Goal: Information Seeking & Learning: Learn about a topic

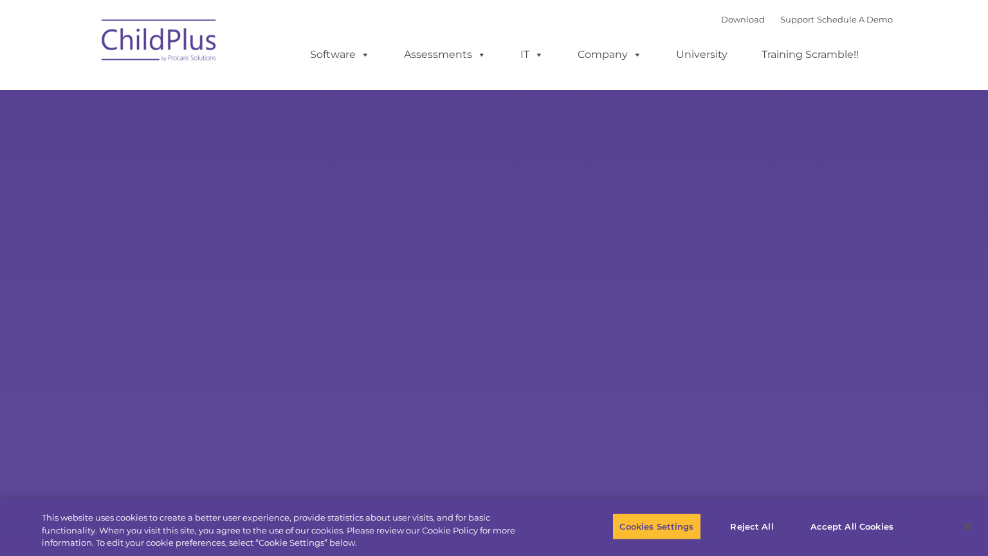
select select "MEDIUM"
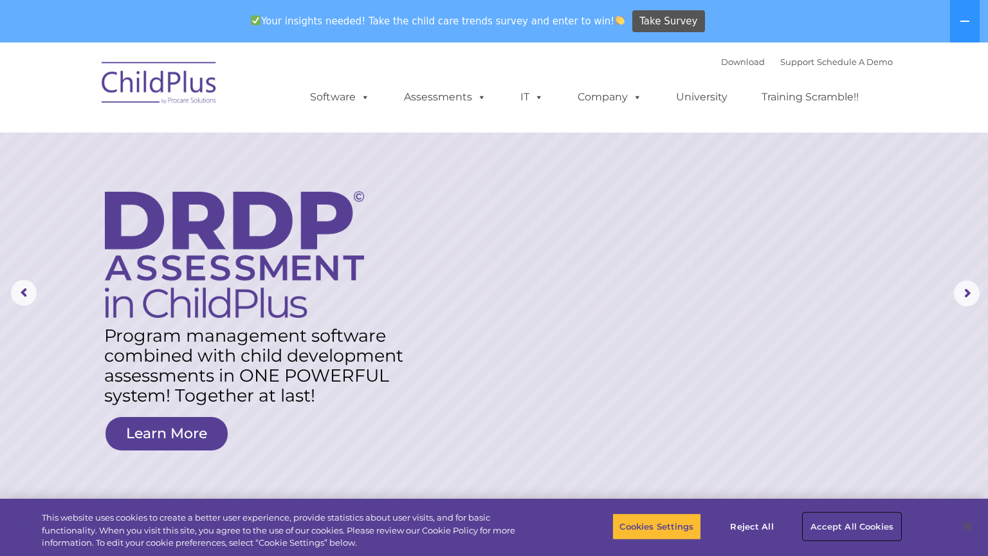
click at [842, 518] on button "Accept All Cookies" at bounding box center [851, 526] width 97 height 27
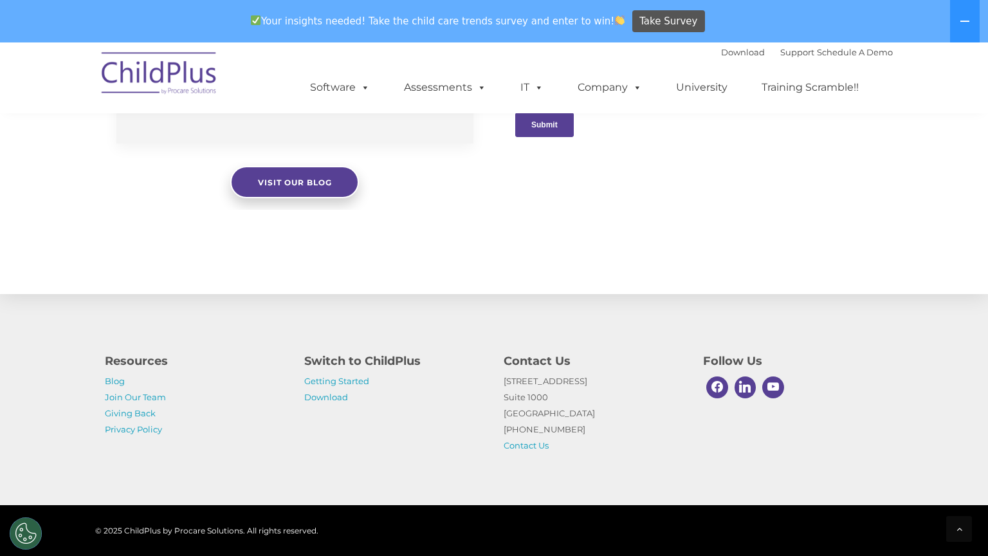
scroll to position [1395, 0]
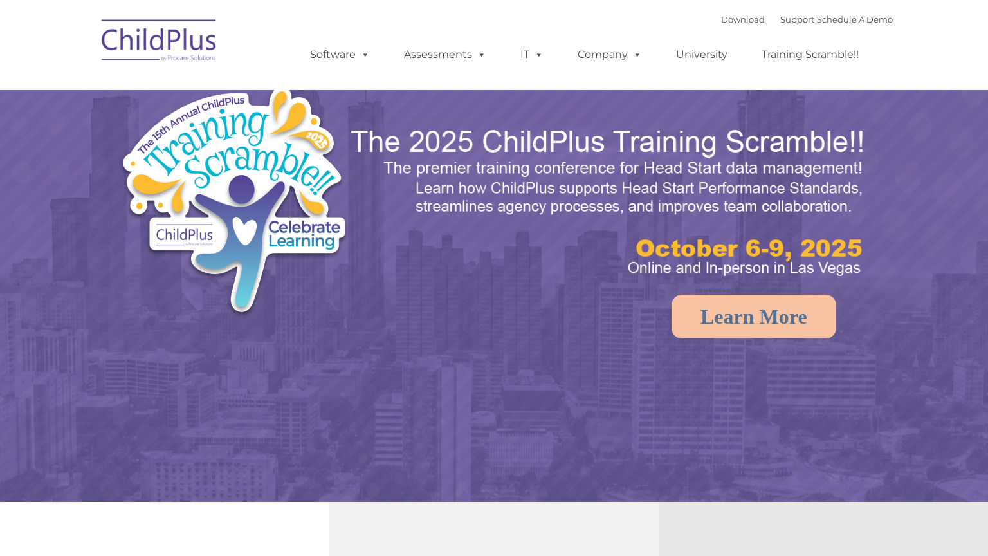
select select "MEDIUM"
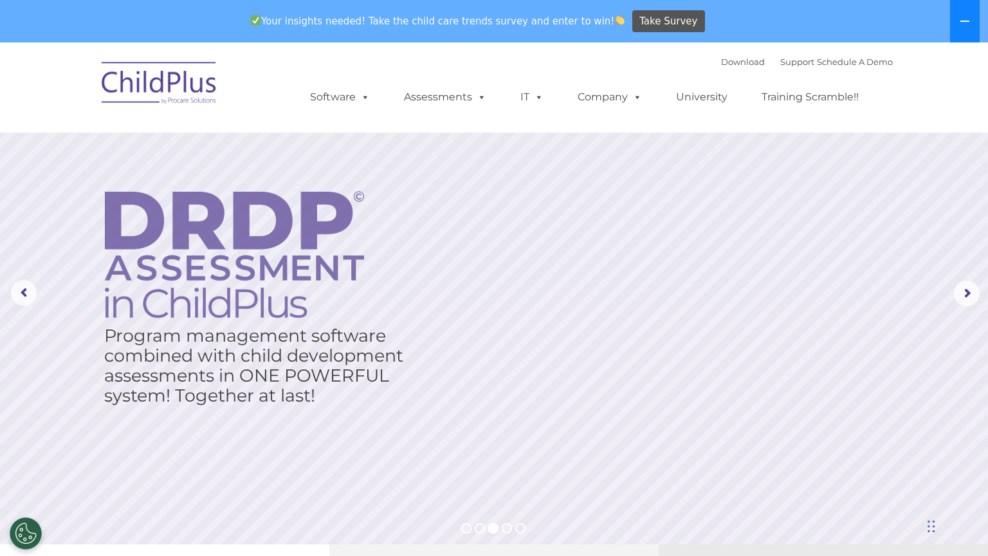
click at [958, 35] on button at bounding box center [965, 21] width 30 height 42
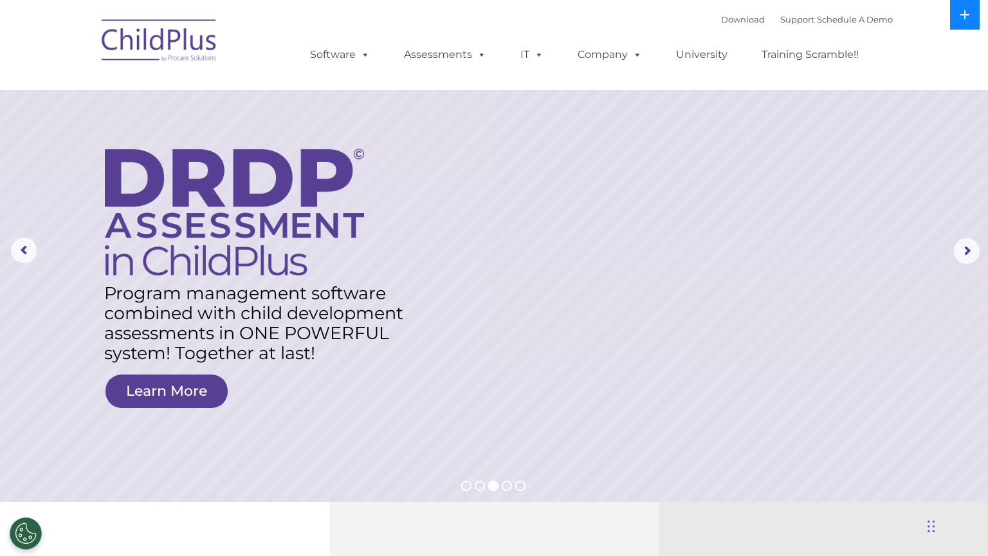
click at [960, 23] on button at bounding box center [965, 15] width 30 height 30
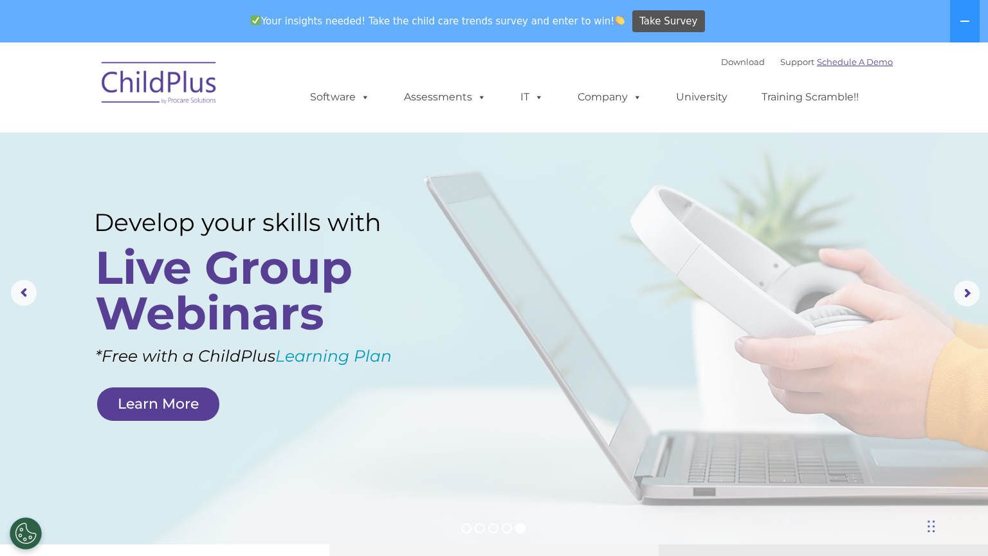
click at [839, 61] on link "Schedule A Demo" at bounding box center [855, 62] width 76 height 10
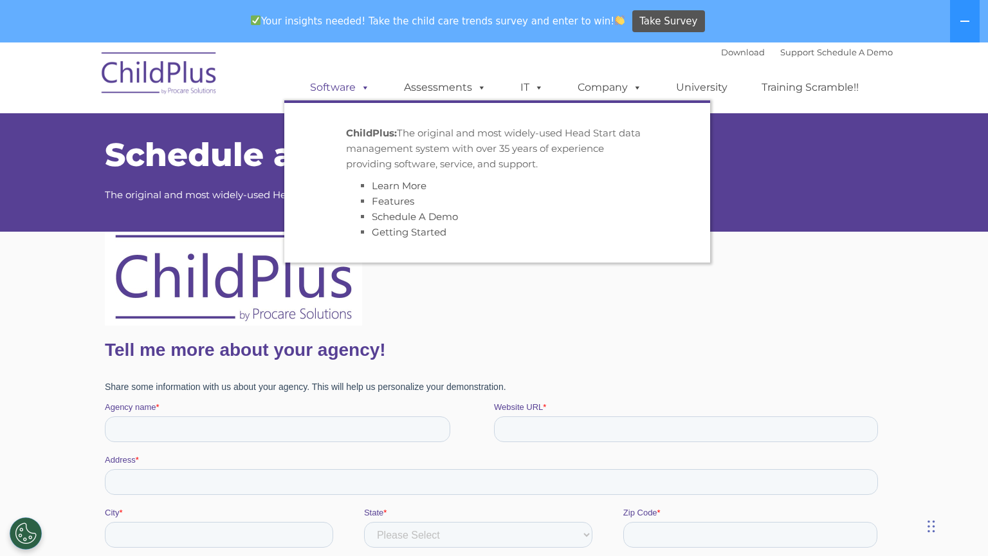
click at [342, 86] on link "Software" at bounding box center [340, 88] width 86 height 26
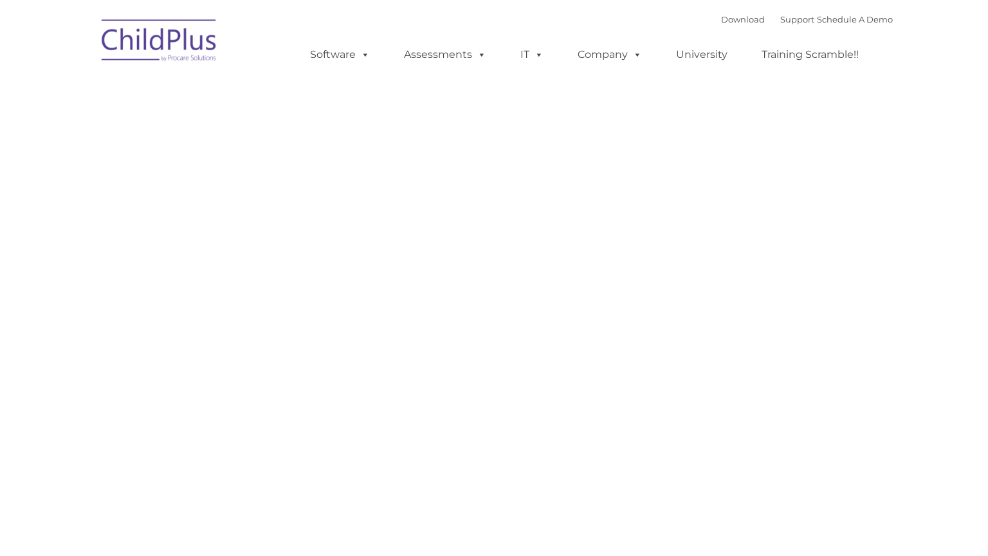
type input ""
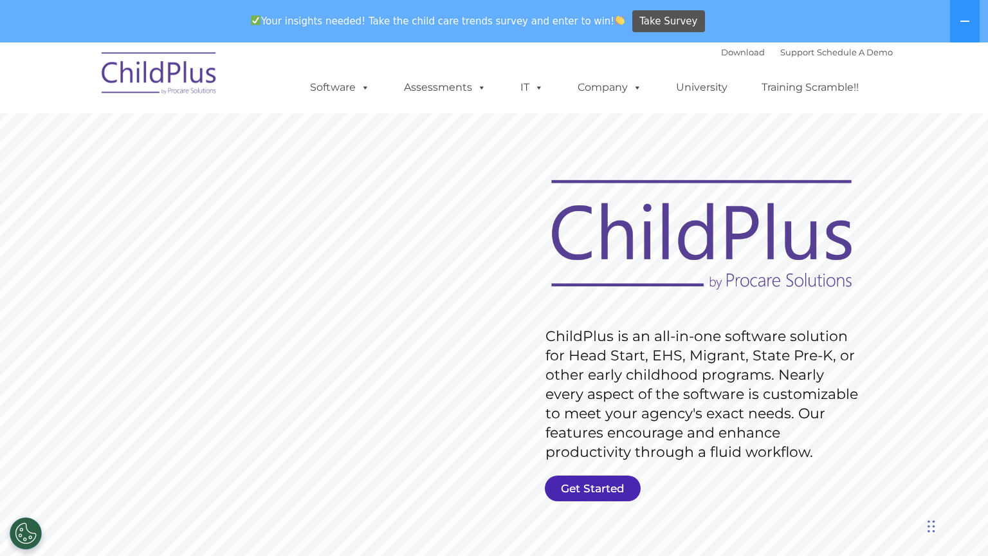
click at [579, 500] on link "Get Started" at bounding box center [593, 488] width 96 height 26
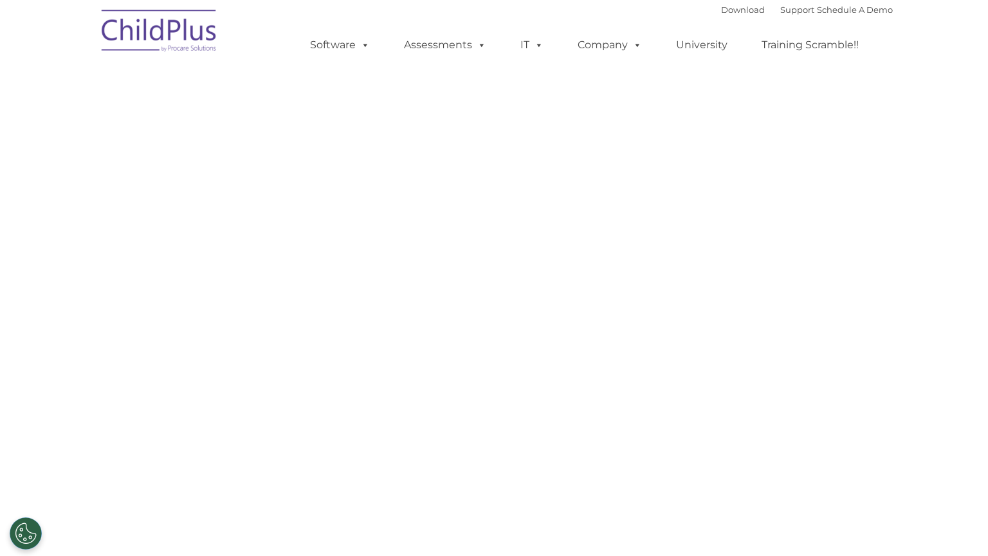
select select "MEDIUM"
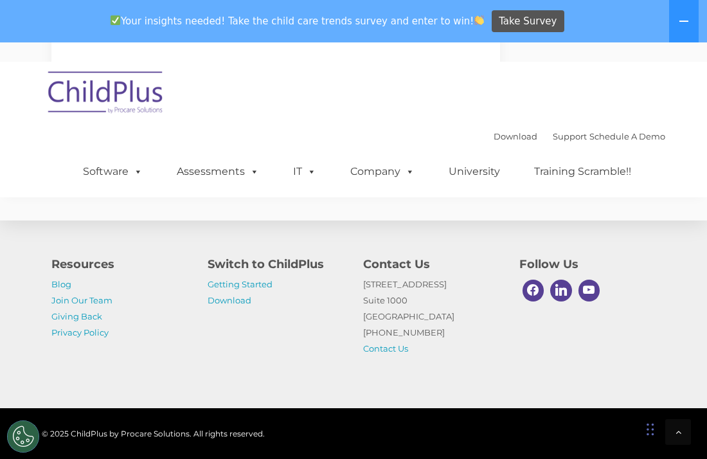
scroll to position [2077, 0]
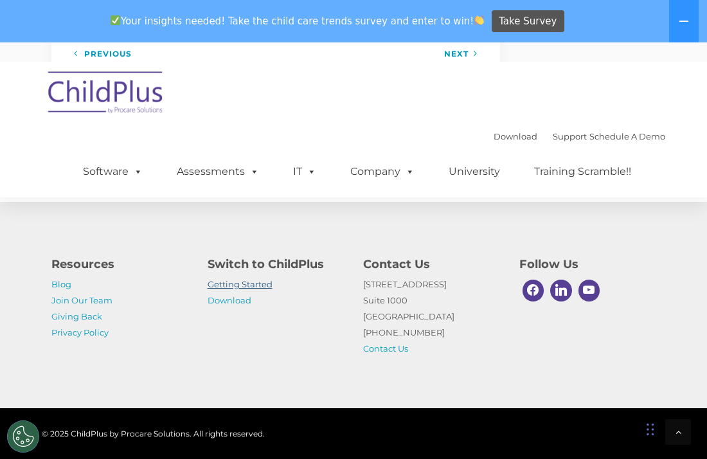
click at [264, 284] on link "Getting Started" at bounding box center [240, 284] width 65 height 10
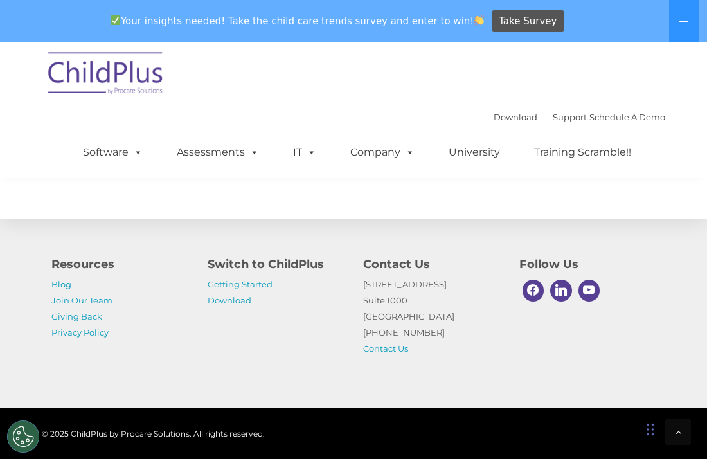
scroll to position [2354, 0]
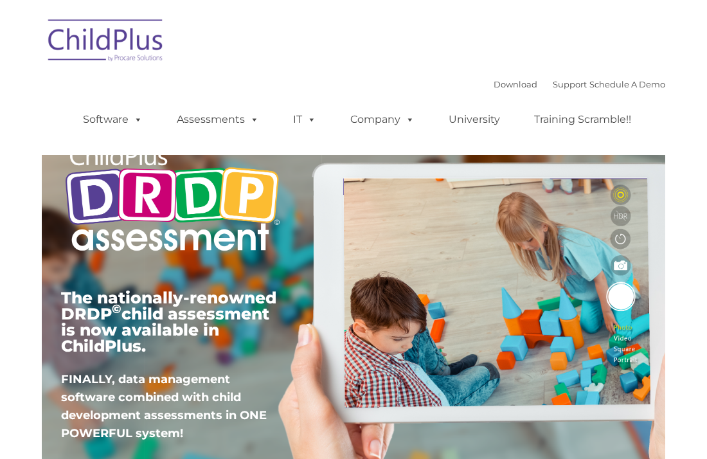
type input ""
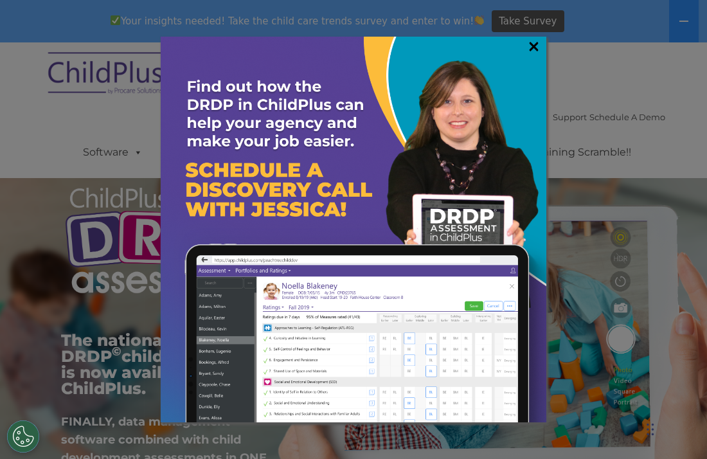
click at [533, 46] on link "×" at bounding box center [534, 46] width 15 height 13
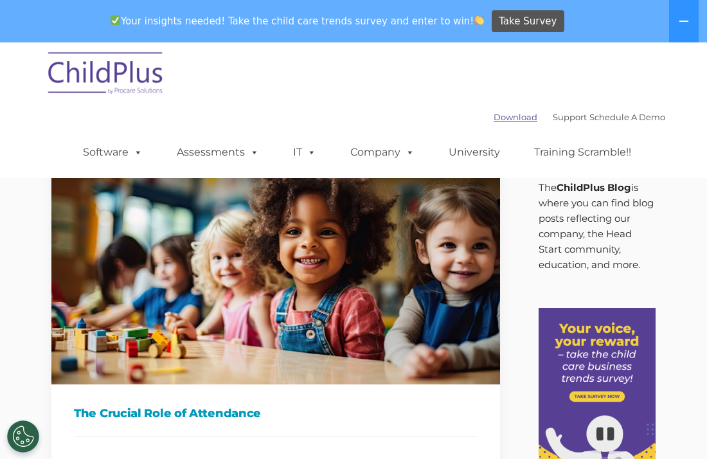
click at [496, 121] on link "Download" at bounding box center [516, 117] width 44 height 10
click at [698, 43] on nav "Download Support | Schedule A Demo  MENU MENU Software ChildPlus: The original…" at bounding box center [353, 110] width 707 height 136
click at [544, 64] on div "Download Support | Schedule A Demo  MENU MENU Software ChildPlus: The original…" at bounding box center [354, 110] width 624 height 136
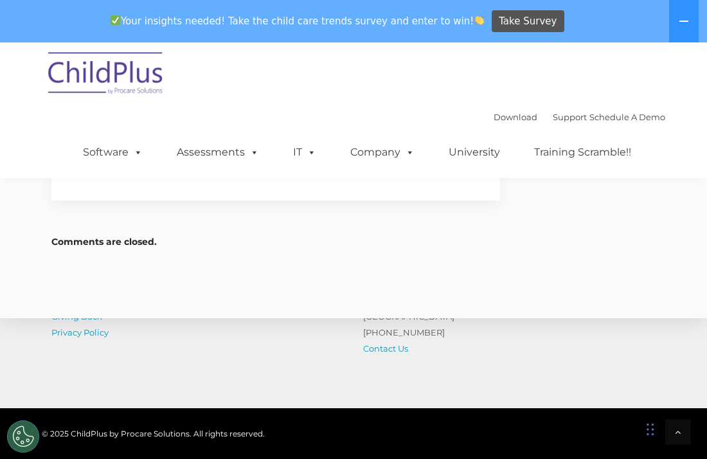
scroll to position [1843, 0]
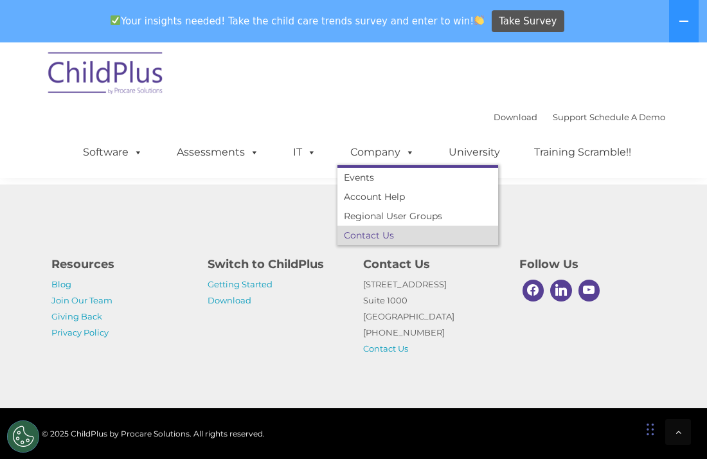
click at [368, 231] on link "Contact Us" at bounding box center [418, 235] width 161 height 19
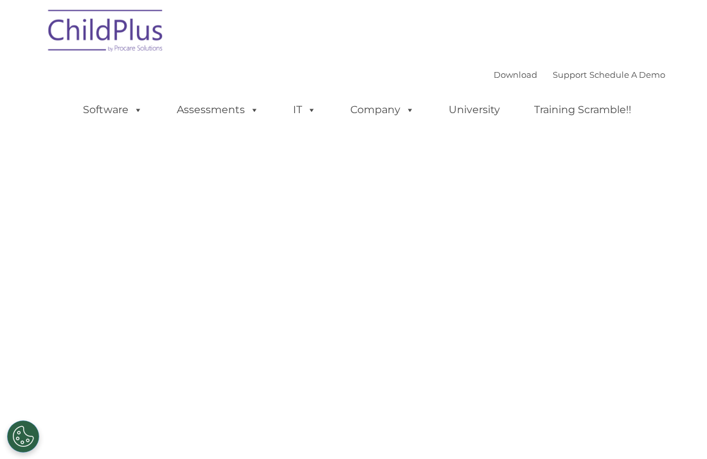
select select "MEDIUM"
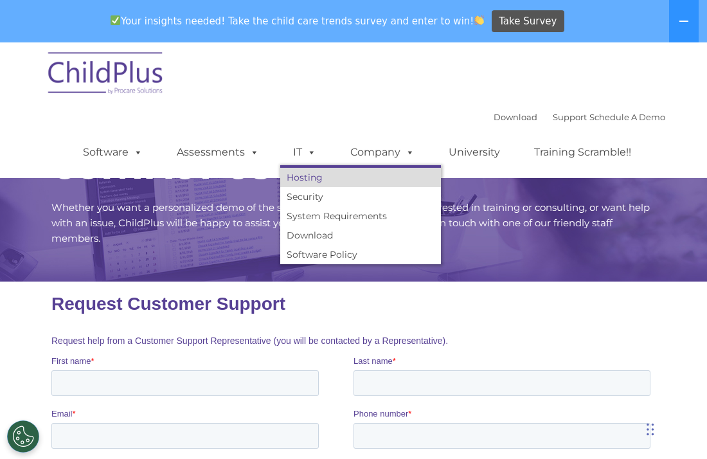
click at [322, 184] on link "Hosting" at bounding box center [360, 177] width 161 height 19
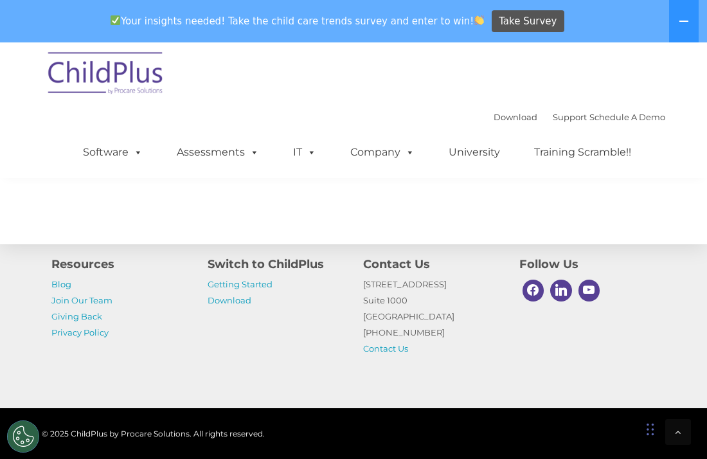
scroll to position [911, 0]
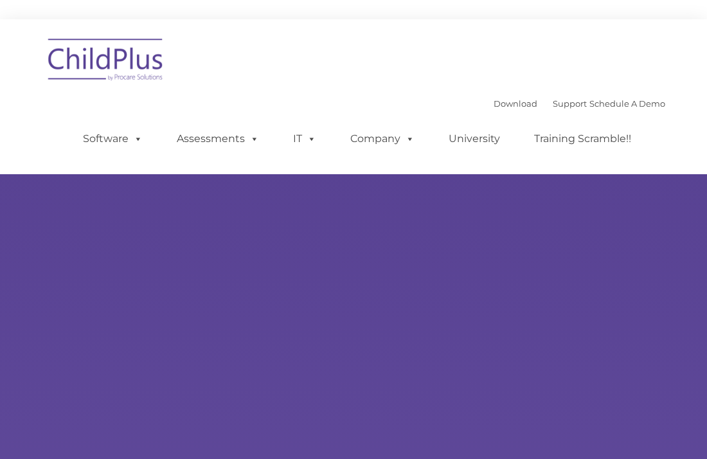
type input ""
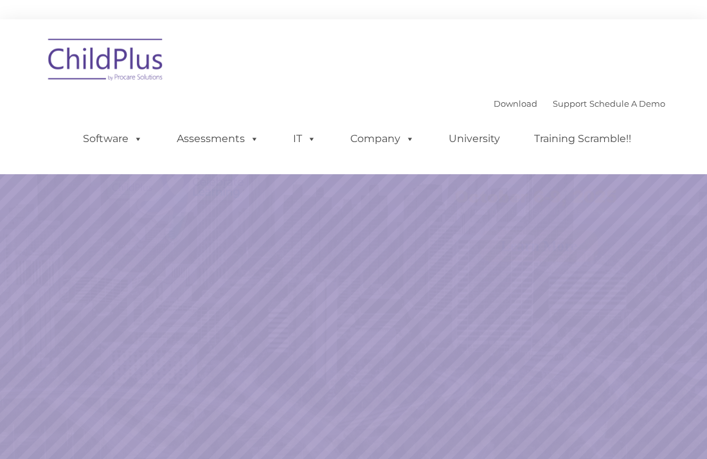
select select "MEDIUM"
